Goal: Task Accomplishment & Management: Complete application form

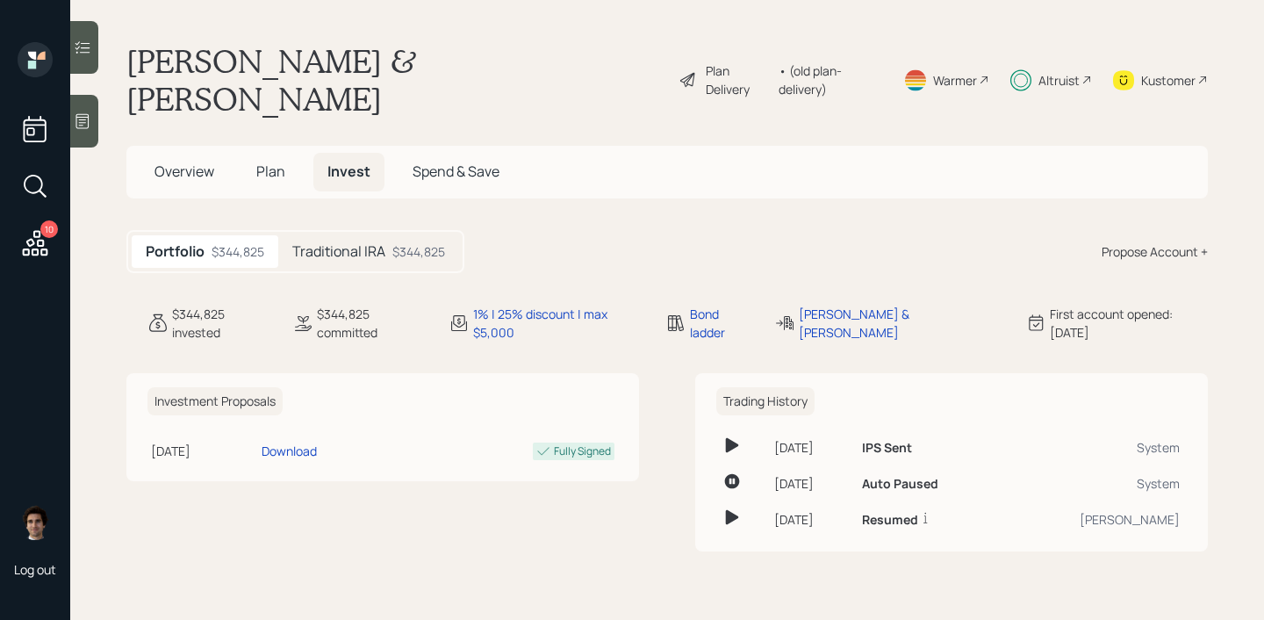
click at [1044, 71] on div "Altruist" at bounding box center [1058, 80] width 41 height 18
click at [713, 61] on div "Plan Delivery" at bounding box center [738, 79] width 65 height 37
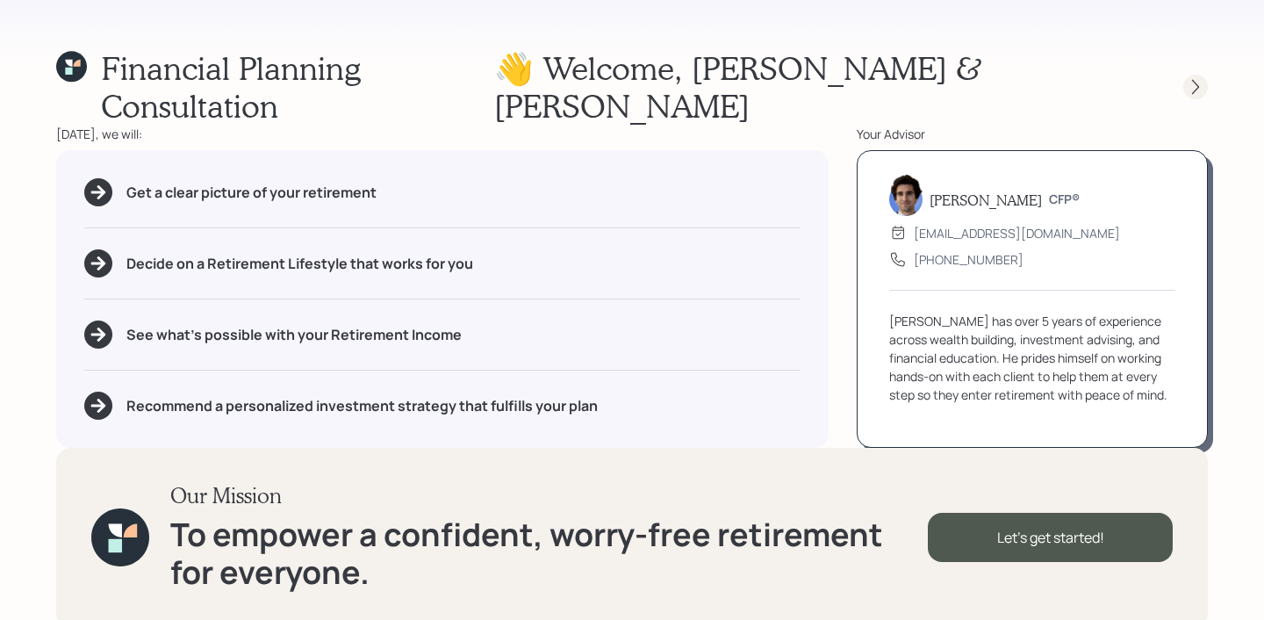
click at [1204, 75] on div at bounding box center [1195, 87] width 25 height 25
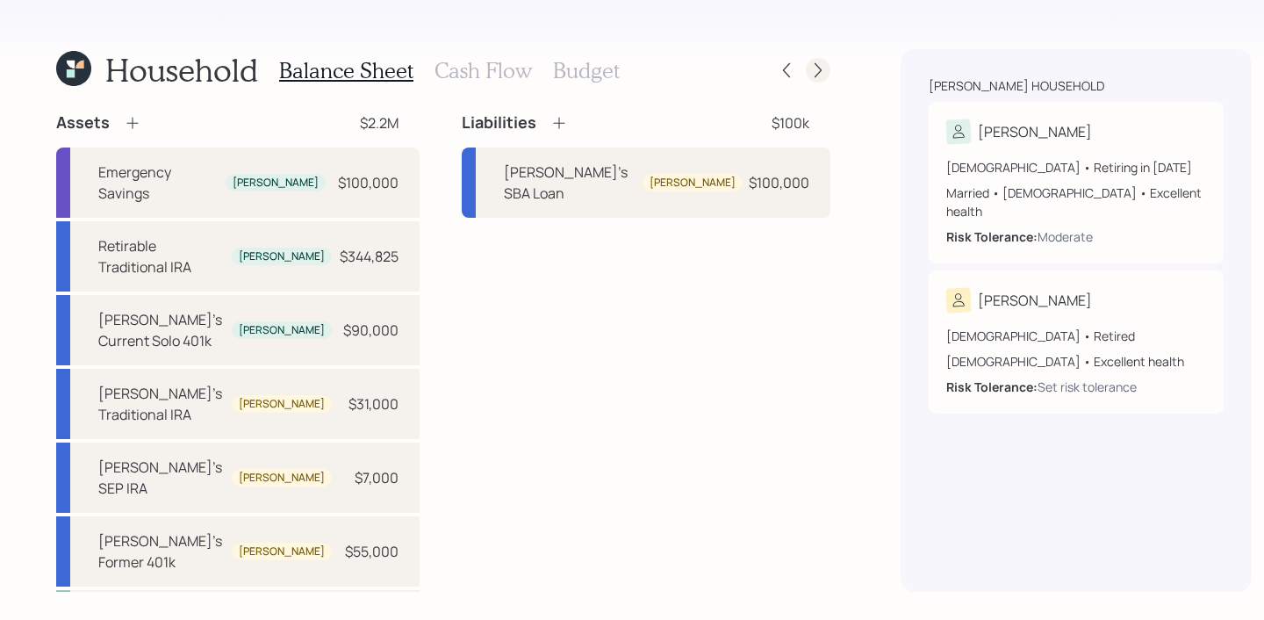
click at [809, 67] on icon at bounding box center [818, 70] width 18 height 18
